Goal: Transaction & Acquisition: Purchase product/service

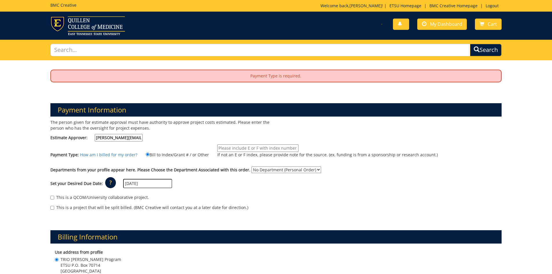
click at [231, 146] on input "If not an E or F index, please provide note for the source. (ex. funding is fro…" at bounding box center [257, 148] width 81 height 8
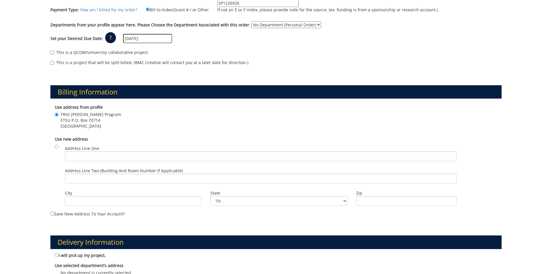
scroll to position [87, 0]
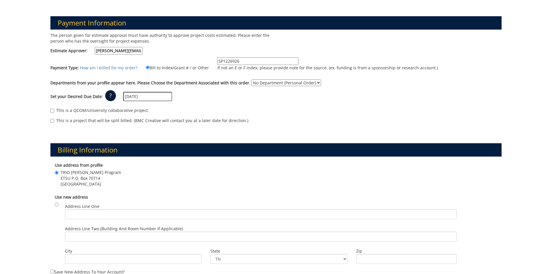
type input "SP1226926"
click at [287, 81] on select "No Department (Personal Order) TRIO" at bounding box center [287, 82] width 70 height 7
select select "184"
click at [260, 79] on select "No Department (Personal Order) TRIO" at bounding box center [287, 82] width 70 height 7
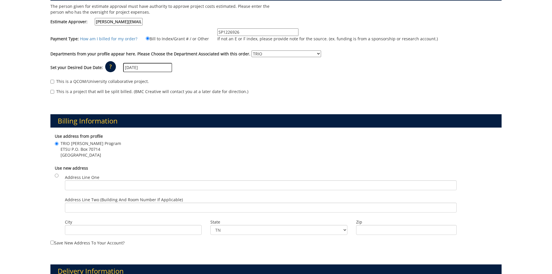
click at [163, 70] on input "10/10/2025" at bounding box center [147, 67] width 49 height 9
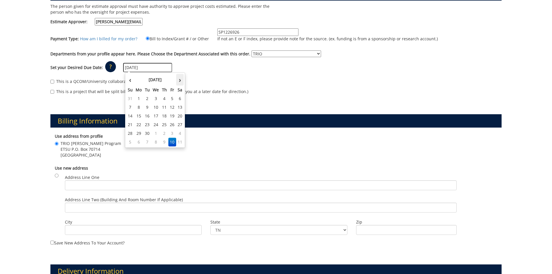
click at [180, 83] on th "›" at bounding box center [180, 80] width 8 height 12
click at [149, 114] on td "14" at bounding box center [147, 116] width 8 height 9
type input "[DATE]"
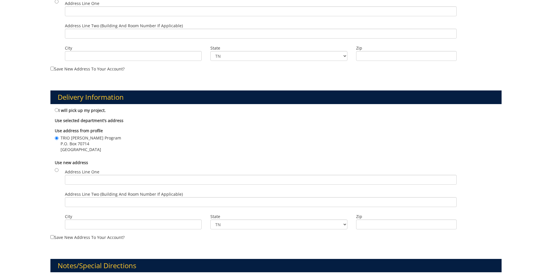
scroll to position [439, 0]
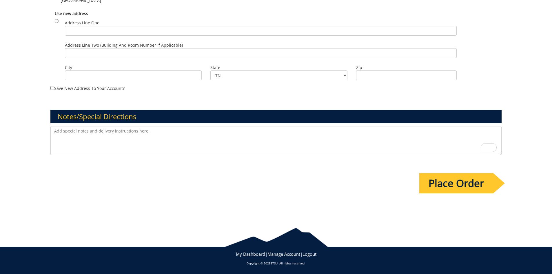
click at [451, 189] on input "Place Order" at bounding box center [456, 183] width 74 height 20
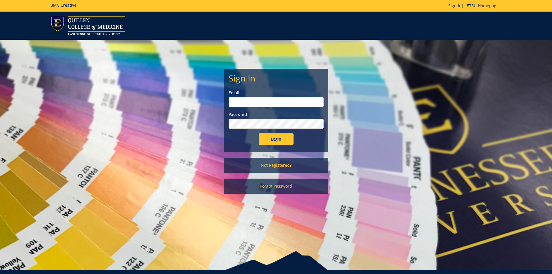
type input "chambersjm@etsu.edu"
click at [287, 143] on input "Login" at bounding box center [276, 139] width 35 height 12
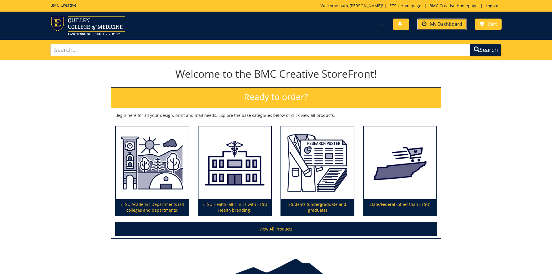
click at [445, 24] on span "My Dashboard" at bounding box center [446, 24] width 32 height 6
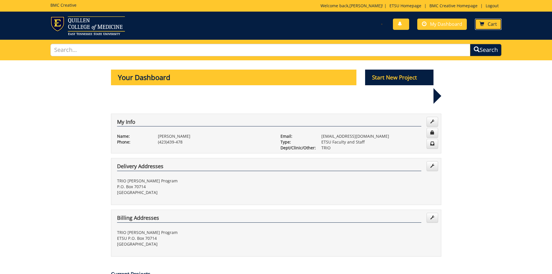
click at [489, 23] on span "Cart" at bounding box center [492, 24] width 9 height 6
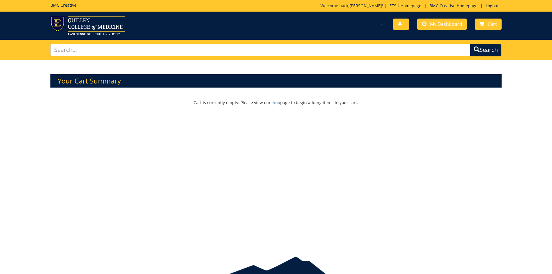
click at [271, 103] on p "Cart is currently empty. Please view our shop page to begin adding items to you…" at bounding box center [276, 102] width 452 height 24
click at [278, 104] on link "shop" at bounding box center [276, 103] width 10 height 6
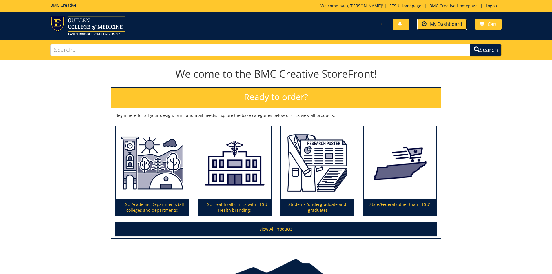
click at [446, 21] on span "My Dashboard" at bounding box center [446, 24] width 32 height 6
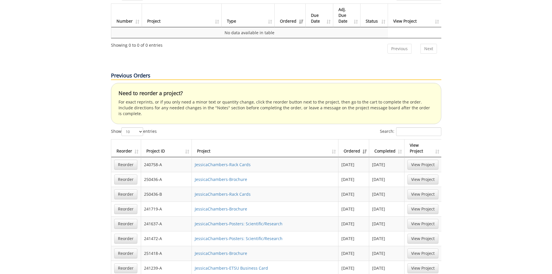
scroll to position [319, 0]
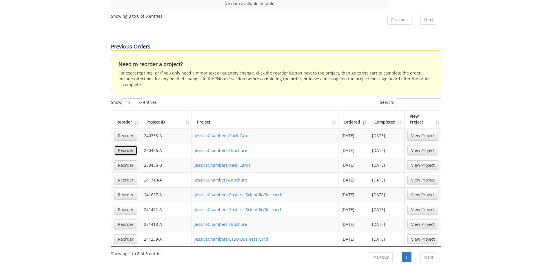
click at [130, 145] on link "Reorder" at bounding box center [125, 150] width 23 height 10
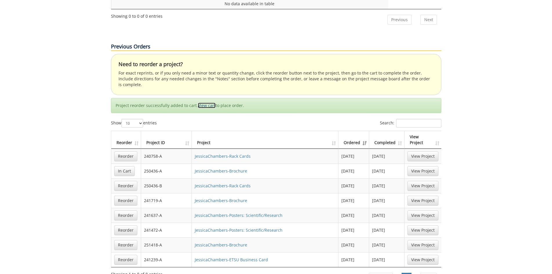
click at [205, 103] on link "View cart" at bounding box center [207, 106] width 18 height 6
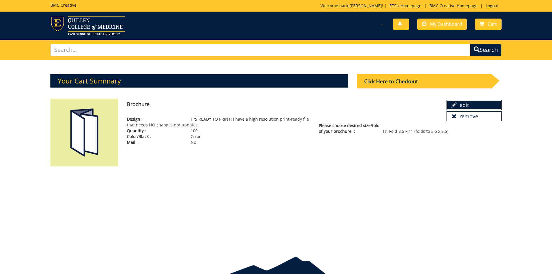
click at [456, 108] on link "edit" at bounding box center [474, 105] width 55 height 10
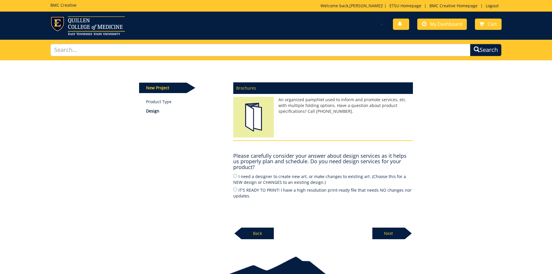
click at [251, 178] on label "I need a designer to create new art, or make changes to existing art. (Choose t…" at bounding box center [323, 179] width 180 height 12
click at [237, 178] on input "I need a designer to create new art, or make changes to existing art. (Choose t…" at bounding box center [235, 176] width 4 height 4
radio input "true"
click at [382, 232] on p "Next" at bounding box center [388, 234] width 32 height 12
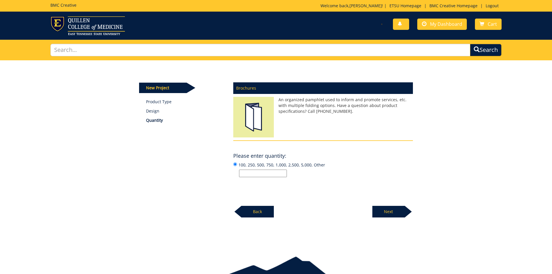
click at [267, 177] on input "100, 250, 500, 750, 1,000, 2,500, 5,000, Other" at bounding box center [263, 174] width 48 height 8
type input "250"
click at [378, 208] on p "Next" at bounding box center [388, 212] width 32 height 12
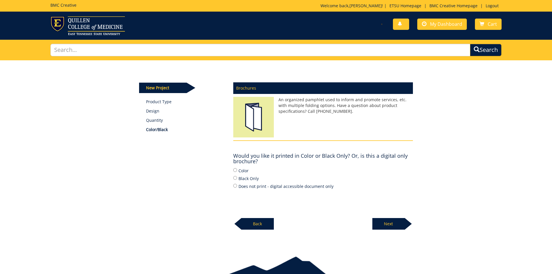
click at [241, 170] on label "Color" at bounding box center [323, 170] width 180 height 6
click at [237, 170] on input "Color" at bounding box center [235, 170] width 4 height 4
radio input "true"
click at [396, 227] on p "Next" at bounding box center [388, 224] width 32 height 12
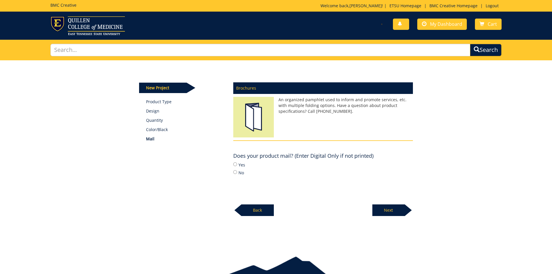
click at [240, 172] on label "No" at bounding box center [323, 172] width 180 height 6
click at [237, 172] on input "No" at bounding box center [235, 172] width 4 height 4
radio input "true"
click at [402, 208] on p "Next" at bounding box center [388, 210] width 32 height 12
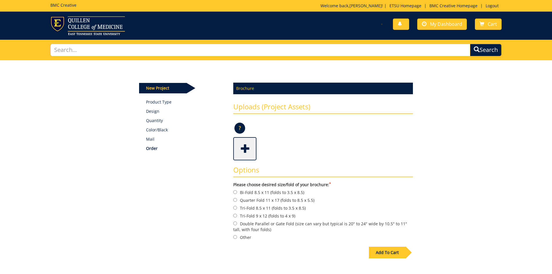
scroll to position [29, 0]
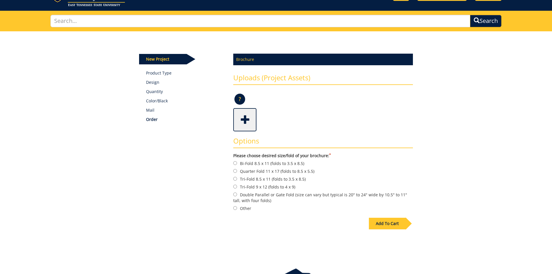
click at [256, 178] on label "Tri-Fold 8.5 x 11 (folds to 3.5 x 8.5)" at bounding box center [323, 179] width 180 height 6
click at [237, 178] on input "Tri-Fold 8.5 x 11 (folds to 3.5 x 8.5)" at bounding box center [235, 179] width 4 height 4
radio input "true"
click at [392, 227] on div "Add To Cart" at bounding box center [387, 224] width 37 height 12
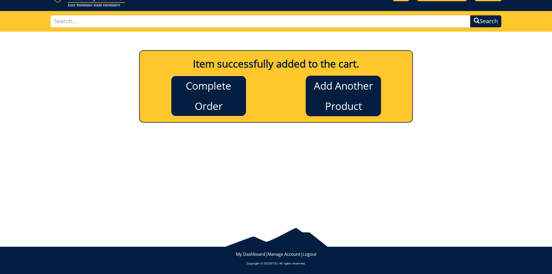
click at [190, 101] on link "Complete Order" at bounding box center [208, 96] width 75 height 41
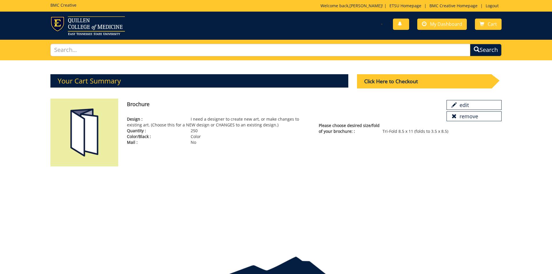
drag, startPoint x: 216, startPoint y: 123, endPoint x: 275, endPoint y: 123, distance: 58.5
click at [275, 123] on p "Design : I need a designer to create new art, or make changes to existing art. …" at bounding box center [218, 122] width 183 height 12
drag, startPoint x: 189, startPoint y: 123, endPoint x: 270, endPoint y: 123, distance: 81.2
click at [270, 123] on p "Design : I need a designer to create new art, or make changes to existing art. …" at bounding box center [218, 122] width 183 height 12
click at [404, 83] on div "Click Here to Checkout" at bounding box center [424, 81] width 134 height 14
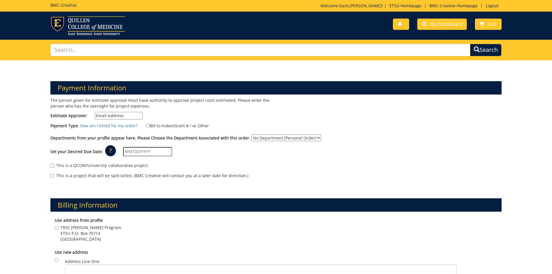
click at [134, 119] on input "Estimate Approver:" at bounding box center [119, 116] width 48 height 8
type input "[PERSON_NAME][EMAIL_ADDRESS][DOMAIN_NAME]"
click at [150, 123] on label "Bill to Index/Grant # / or Other" at bounding box center [174, 125] width 70 height 6
click at [150, 123] on input "Bill to Index/Grant # / or Other" at bounding box center [148, 125] width 4 height 4
radio input "true"
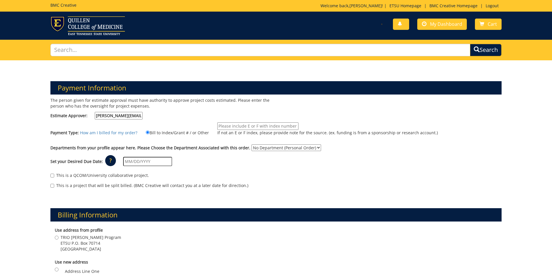
click at [243, 124] on input "If not an E or F index, please provide note for the source. (ex. funding is fro…" at bounding box center [257, 126] width 81 height 8
type input "SP1226926"
click at [293, 149] on select "No Department (Personal Order) TRIO" at bounding box center [287, 147] width 70 height 7
select select "184"
click at [260, 144] on select "No Department (Personal Order) TRIO" at bounding box center [287, 147] width 70 height 7
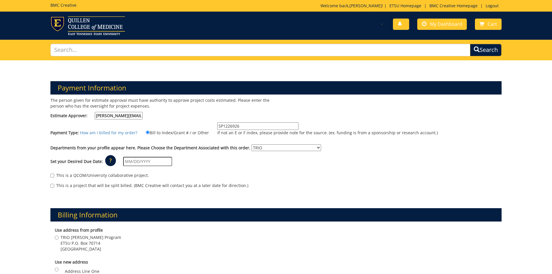
click at [170, 164] on input "text" at bounding box center [147, 161] width 49 height 9
drag, startPoint x: 223, startPoint y: 174, endPoint x: 194, endPoint y: 166, distance: 29.9
click at [223, 174] on div "This is a QCOM/University collaborative project." at bounding box center [276, 176] width 452 height 9
click at [177, 165] on div "Set your Desired Due Date: ? × How long will my project take to finish? : Pleas…" at bounding box center [276, 162] width 460 height 16
click at [172, 163] on input "text" at bounding box center [147, 161] width 49 height 9
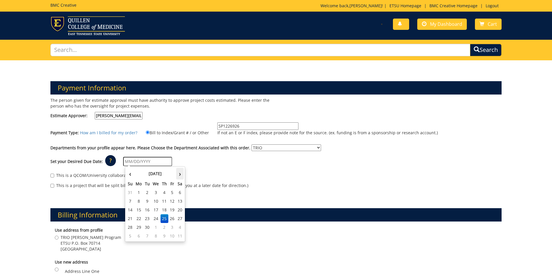
click at [181, 175] on th "›" at bounding box center [180, 174] width 8 height 12
click at [148, 211] on td "14" at bounding box center [147, 209] width 8 height 9
type input "[DATE]"
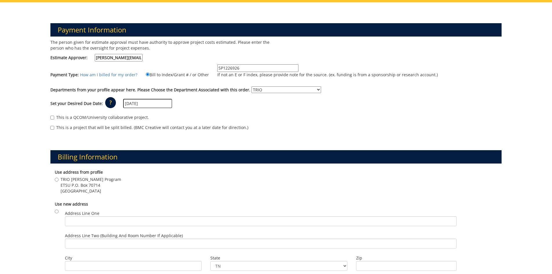
scroll to position [87, 0]
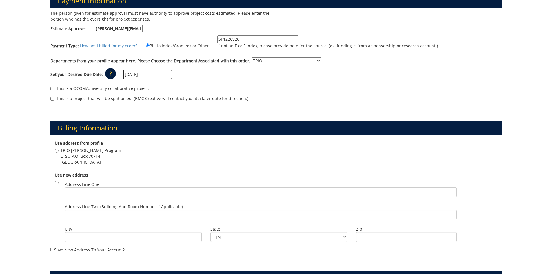
click at [58, 156] on label "TRIO McNair Program ETSU P.O. Box 70714 Johnson City , TN 37614" at bounding box center [88, 156] width 66 height 17
click at [58, 152] on input "TRIO McNair Program ETSU P.O. Box 70714 Johnson City , TN 37614" at bounding box center [57, 151] width 4 height 4
radio input "true"
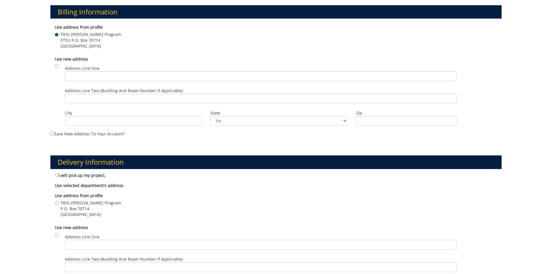
scroll to position [232, 0]
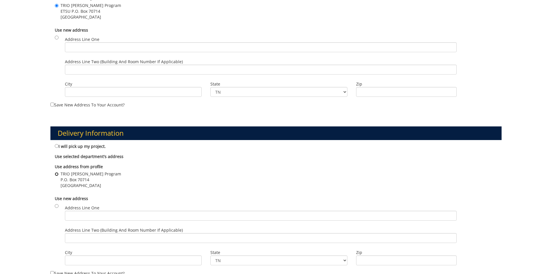
click at [55, 175] on input "TRIO McNair Program P.O. Box 70714 Johnson City , TN 37614" at bounding box center [57, 174] width 4 height 4
radio input "true"
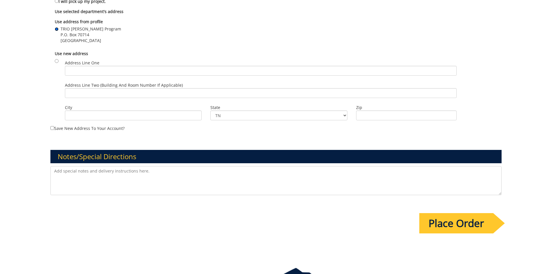
scroll to position [406, 0]
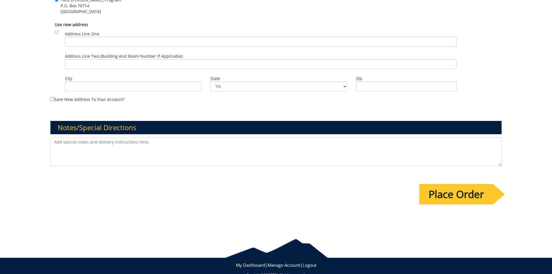
click at [455, 194] on input "Place Order" at bounding box center [456, 194] width 74 height 20
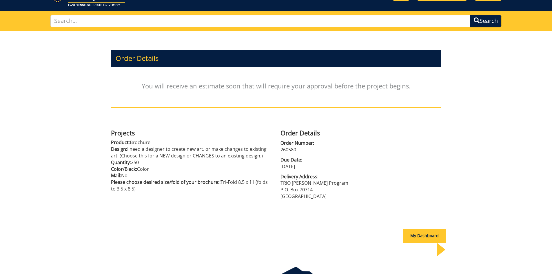
scroll to position [54, 0]
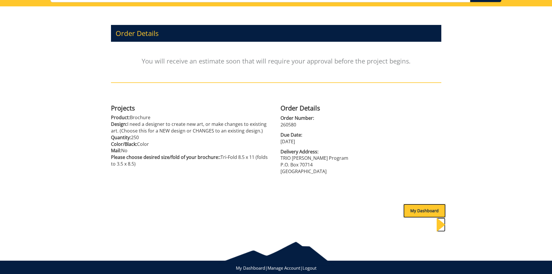
click at [413, 207] on div "My Dashboard" at bounding box center [424, 211] width 42 height 14
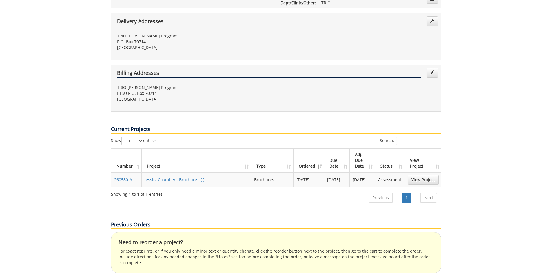
scroll to position [174, 0]
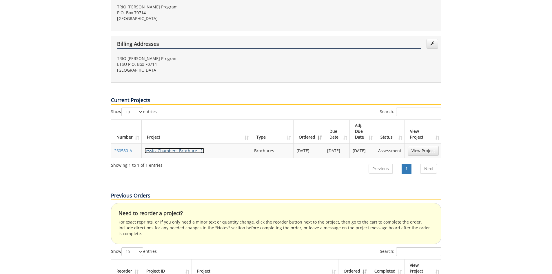
click at [160, 148] on link "JessicaChambers-Brochure - ( )" at bounding box center [175, 151] width 60 height 6
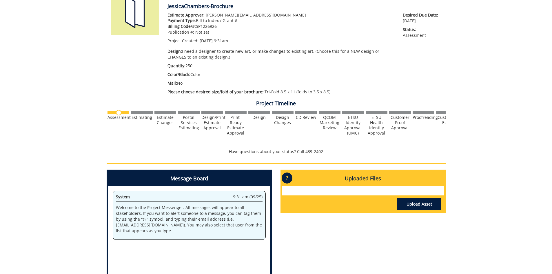
scroll to position [145, 0]
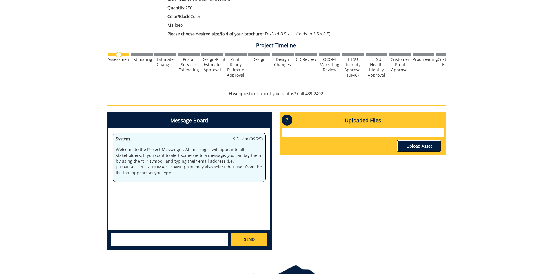
click at [413, 149] on link "Upload Asset" at bounding box center [419, 146] width 44 height 12
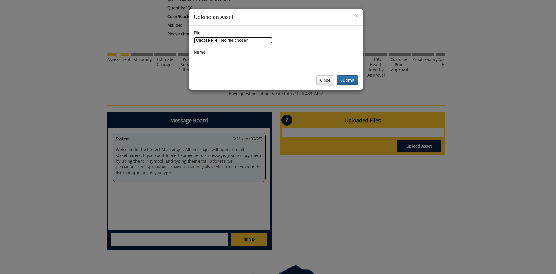
click at [220, 42] on input "File" at bounding box center [233, 40] width 79 height 6
type input "C:\fakepath\[PERSON_NAME] brochure edited.pdf"
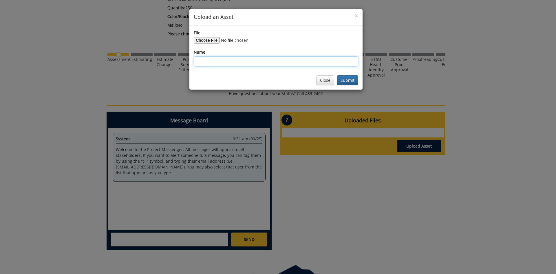
click at [214, 58] on input "Name" at bounding box center [276, 62] width 165 height 10
type input "M"
type input "Edited [PERSON_NAME]"
click at [346, 80] on button "Submit" at bounding box center [347, 80] width 21 height 10
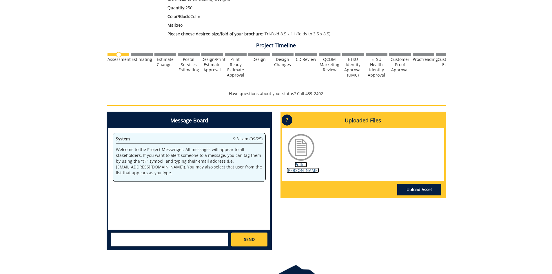
click at [297, 171] on link "Edited [PERSON_NAME]" at bounding box center [303, 167] width 32 height 11
click at [303, 165] on link "Edited [PERSON_NAME]" at bounding box center [303, 167] width 32 height 11
click at [299, 151] on div at bounding box center [301, 147] width 29 height 29
click at [303, 164] on link "Edited [PERSON_NAME]" at bounding box center [303, 167] width 32 height 11
click at [292, 121] on p "?" at bounding box center [287, 119] width 11 height 11
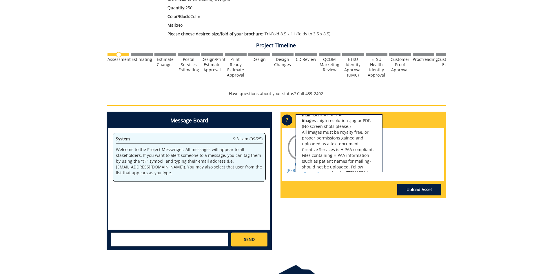
scroll to position [0, 0]
click at [413, 194] on link "Upload Asset" at bounding box center [419, 190] width 44 height 12
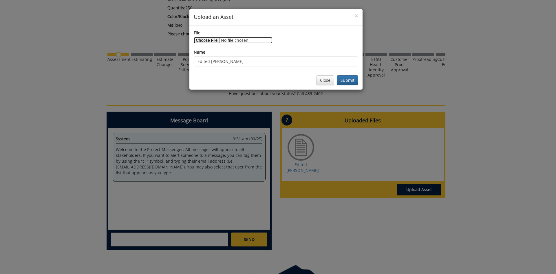
click at [211, 39] on input "File" at bounding box center [233, 40] width 79 height 6
click at [240, 41] on input "File" at bounding box center [233, 40] width 79 height 6
click at [206, 43] on input "File" at bounding box center [233, 40] width 79 height 6
type input "C:\fakepath\[PERSON_NAME] brochure edited.pdf"
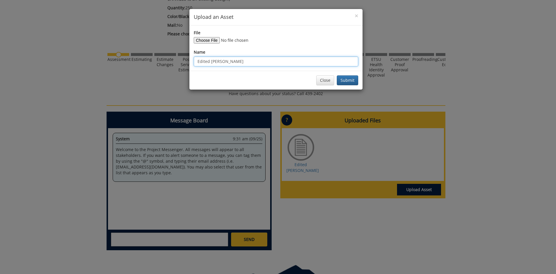
click at [237, 58] on input "Edited [PERSON_NAME]" at bounding box center [276, 62] width 165 height 10
click at [251, 62] on input "Edited [PERSON_NAME]" at bounding box center [276, 62] width 165 height 10
click at [350, 79] on button "Submit" at bounding box center [347, 80] width 21 height 10
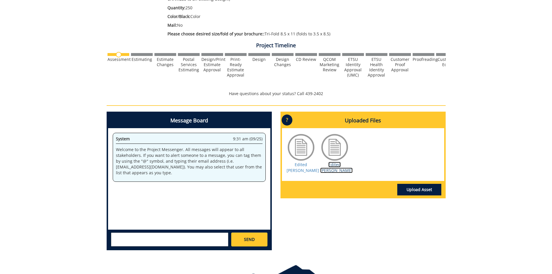
click at [334, 165] on link "Edited [PERSON_NAME]" at bounding box center [336, 167] width 32 height 11
click at [300, 169] on link "Edited [PERSON_NAME]" at bounding box center [303, 167] width 32 height 11
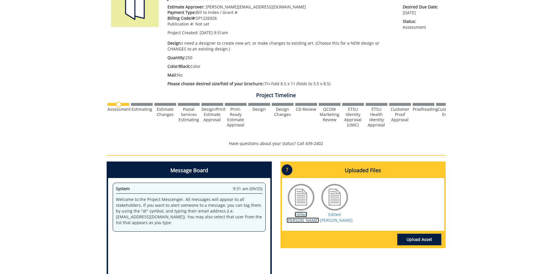
scroll to position [153, 0]
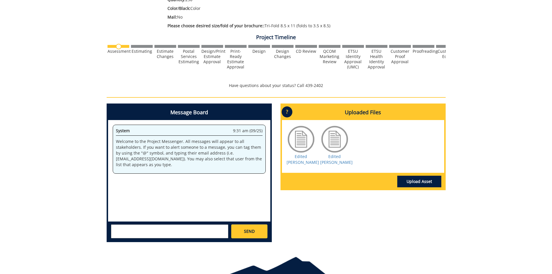
click at [154, 236] on textarea at bounding box center [169, 231] width 117 height 14
type textarea "We need to update some of the language in our brochure. I've attached a copy of…"
click at [262, 232] on link "SEND" at bounding box center [249, 231] width 36 height 14
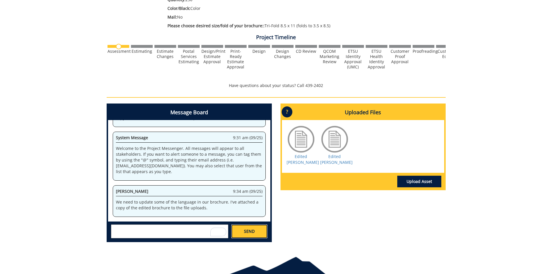
scroll to position [182, 0]
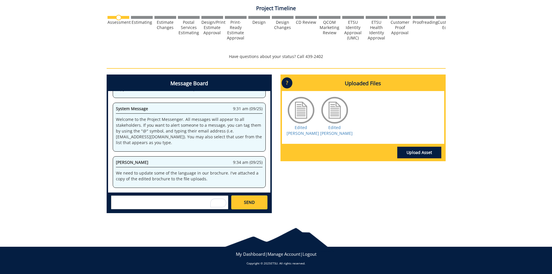
drag, startPoint x: 329, startPoint y: 129, endPoint x: 312, endPoint y: 156, distance: 31.6
click at [312, 156] on div at bounding box center [363, 153] width 157 height 12
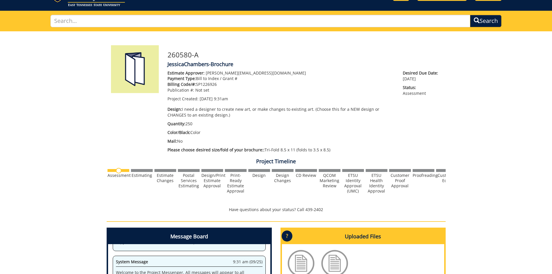
scroll to position [0, 0]
